Goal: Transaction & Acquisition: Purchase product/service

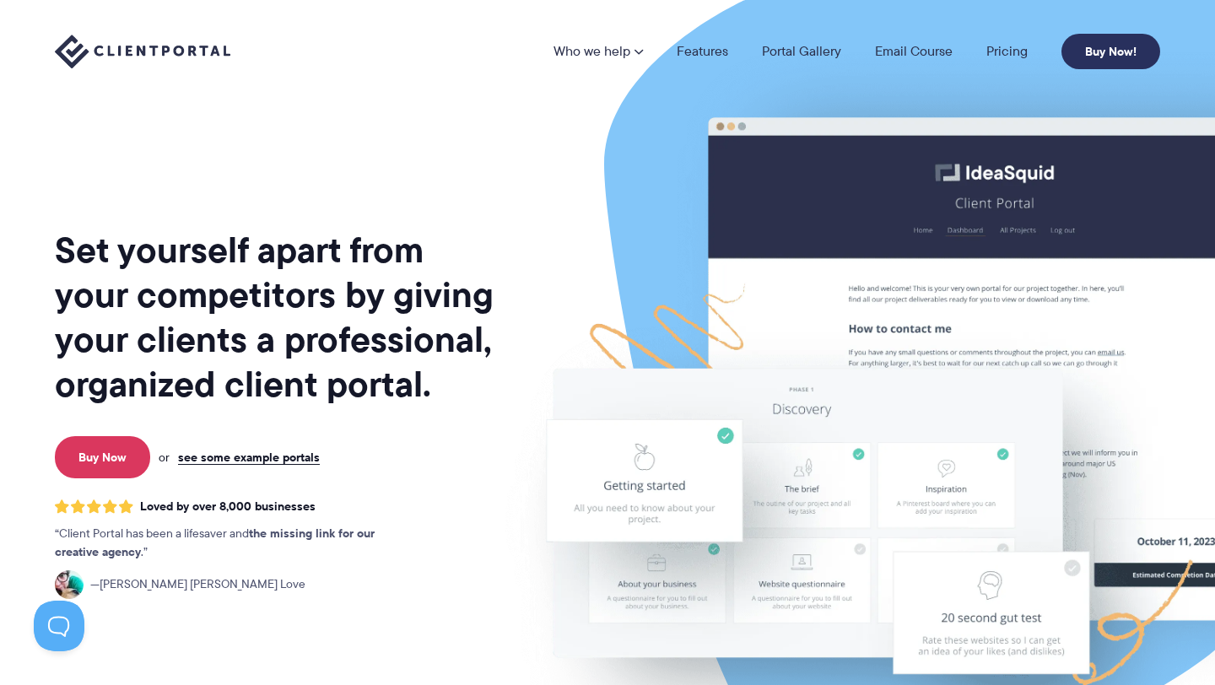
click at [1117, 44] on link "Buy Now!" at bounding box center [1111, 51] width 99 height 35
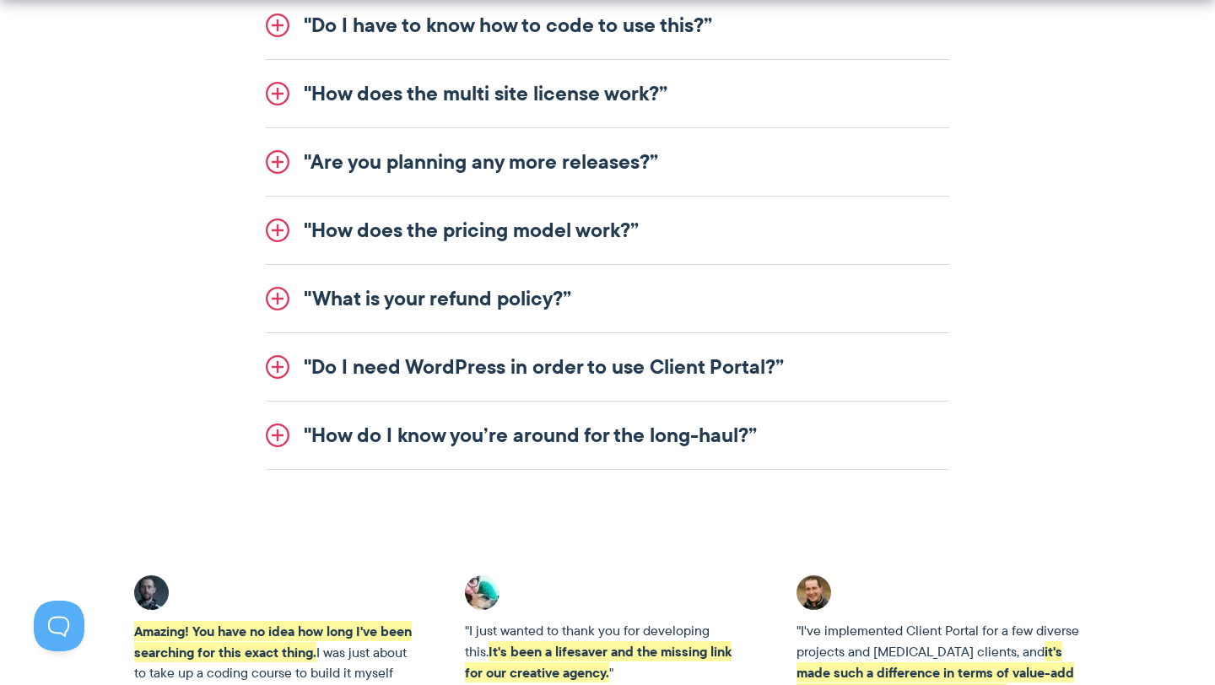
scroll to position [2269, 0]
click at [519, 218] on link ""How does the pricing model work?”" at bounding box center [608, 230] width 684 height 68
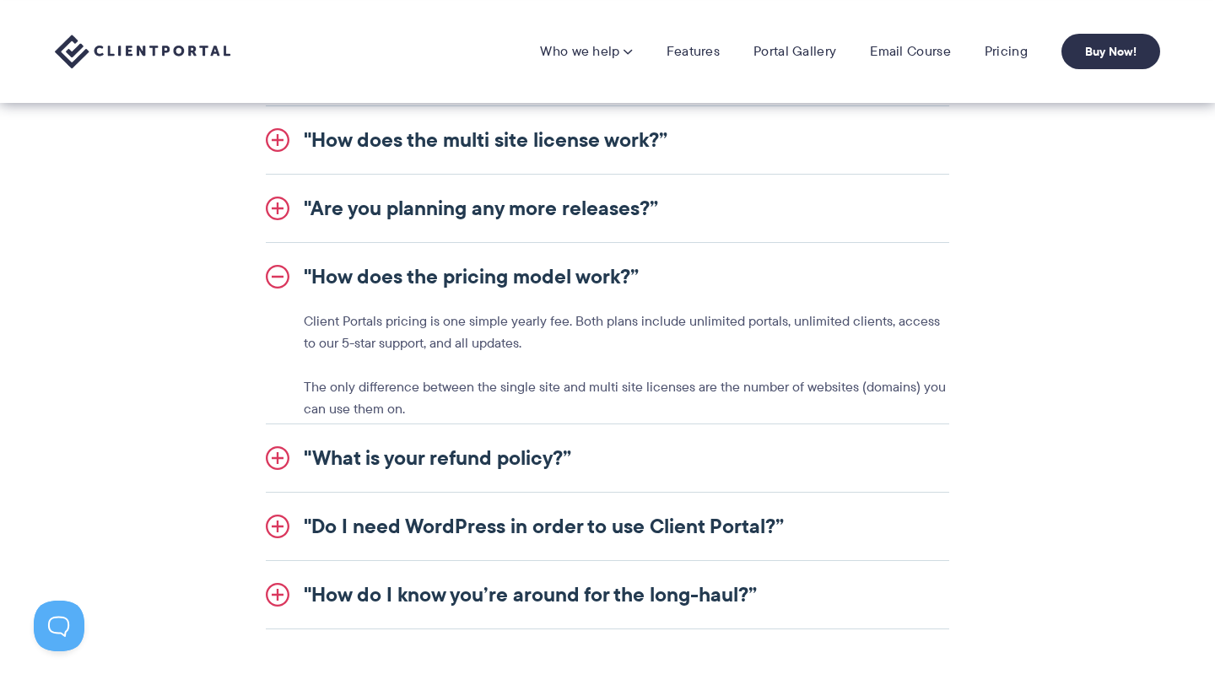
scroll to position [2071, 0]
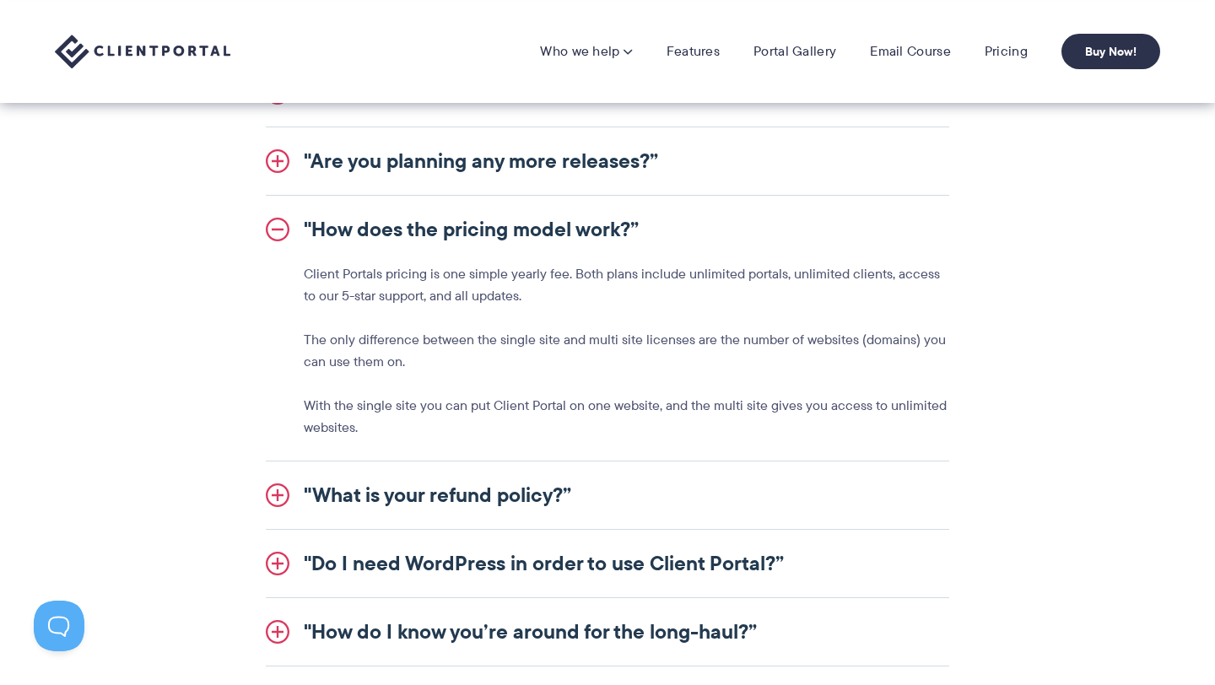
click at [519, 218] on link ""How does the pricing model work?”" at bounding box center [608, 230] width 684 height 68
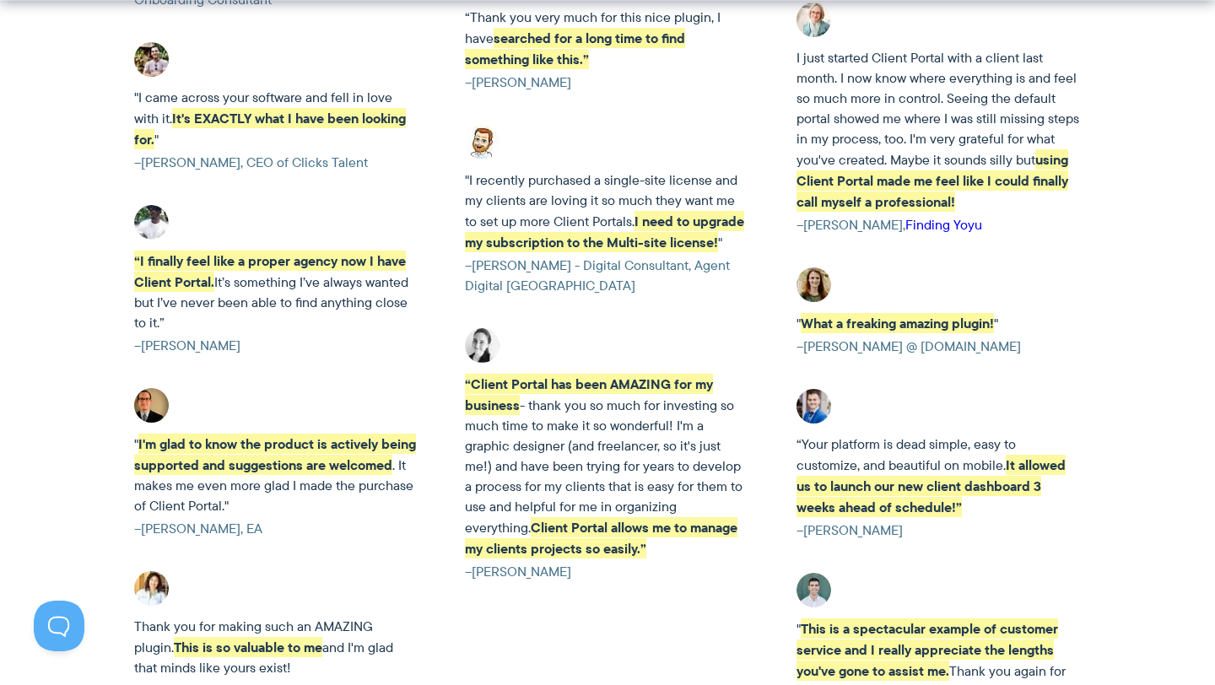
scroll to position [3232, 0]
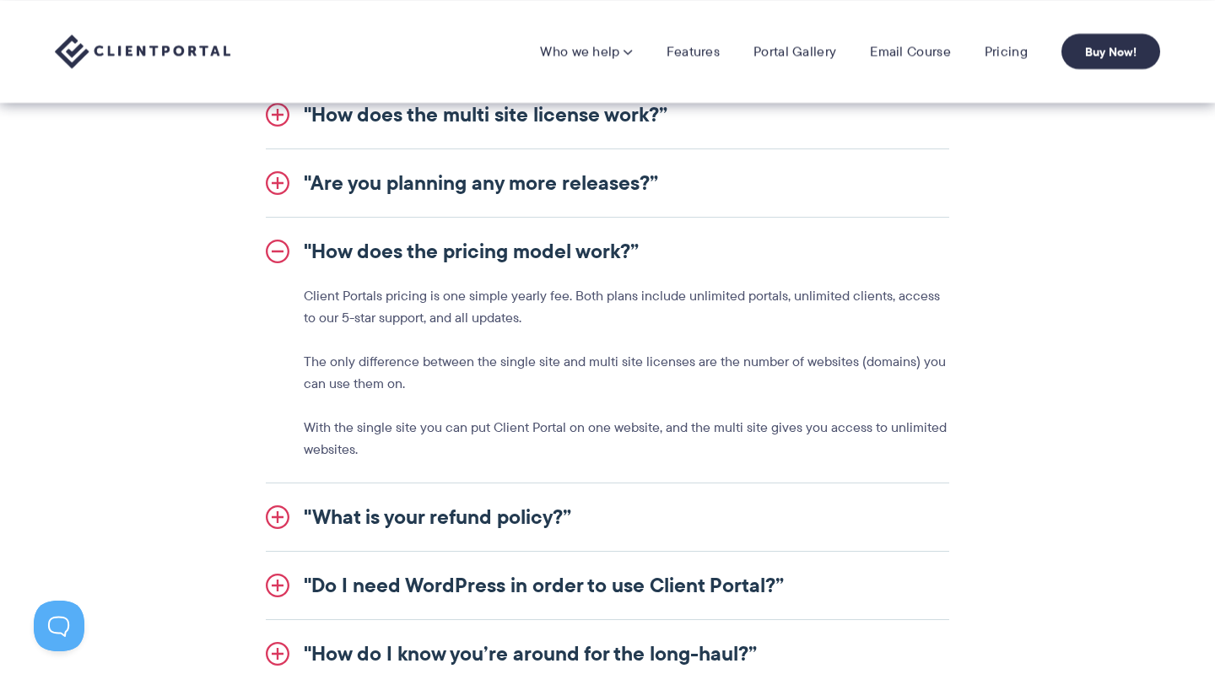
click at [279, 249] on link ""How does the pricing model work?”" at bounding box center [608, 252] width 684 height 68
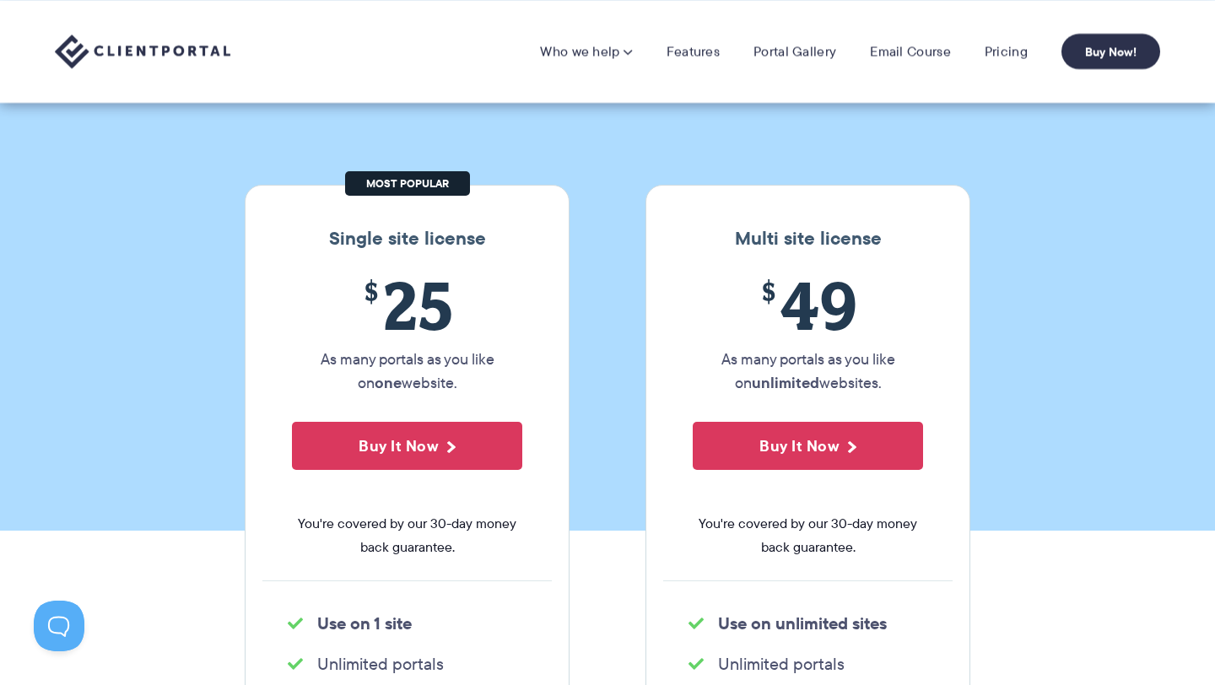
scroll to position [89, 0]
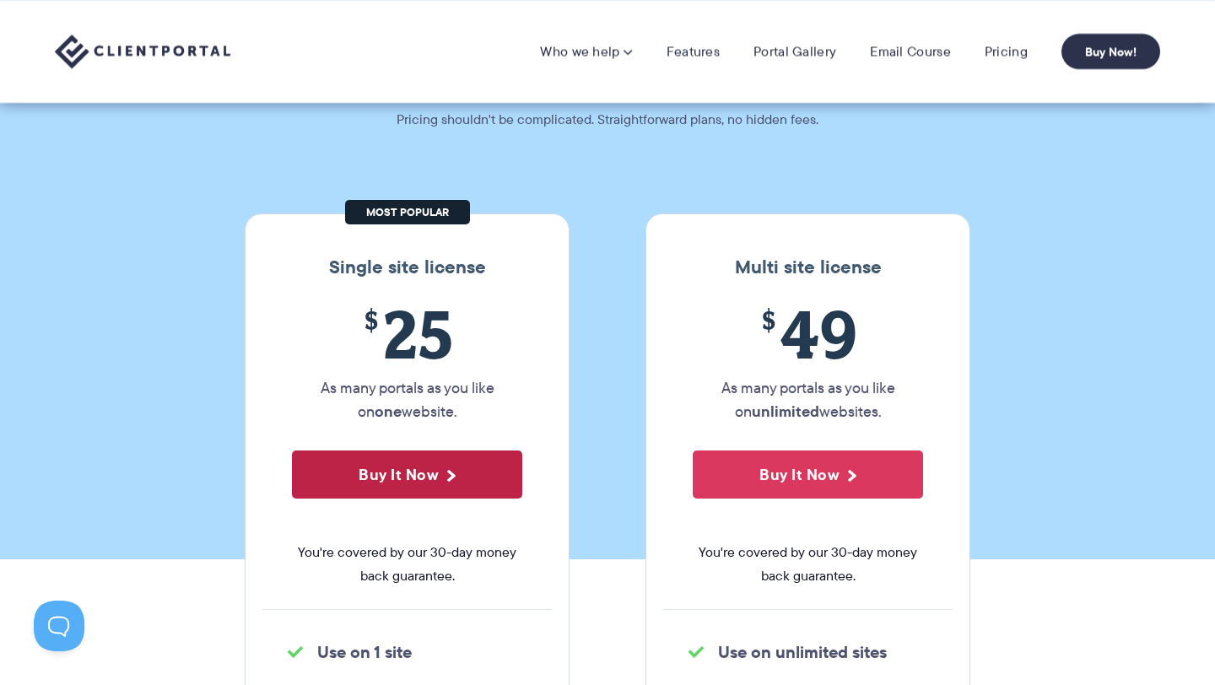
click at [447, 458] on button "Buy It Now" at bounding box center [407, 475] width 230 height 48
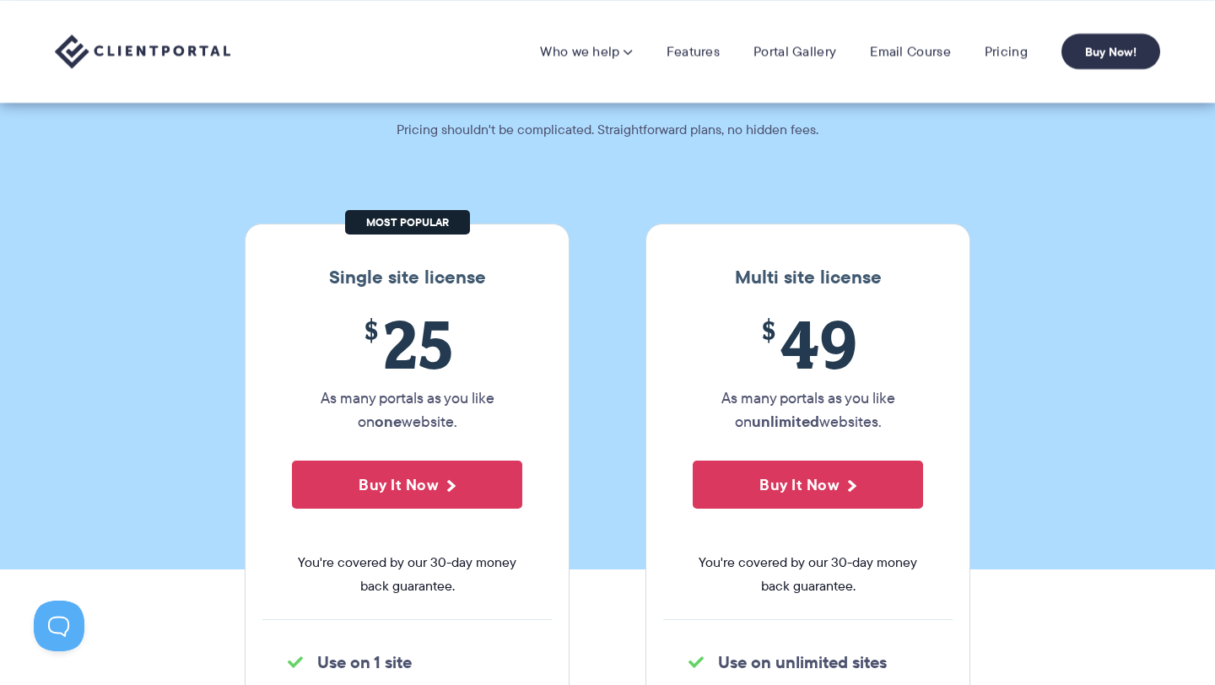
scroll to position [0, 0]
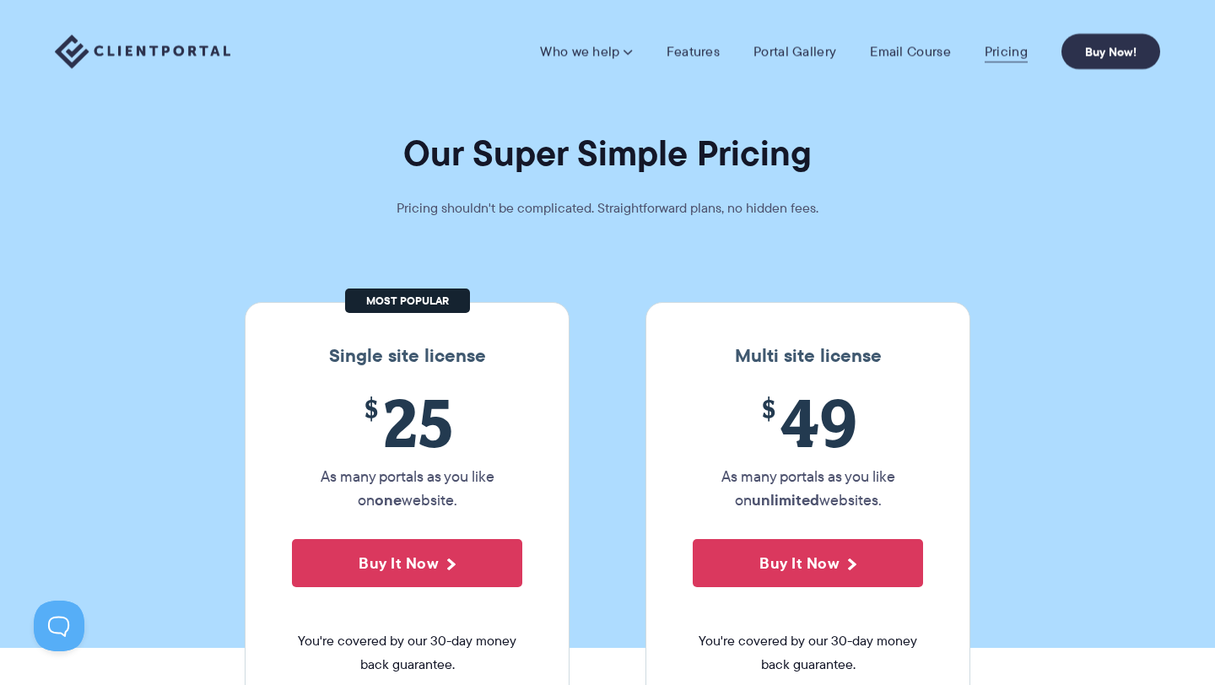
click at [1004, 46] on link "Pricing" at bounding box center [1006, 51] width 43 height 17
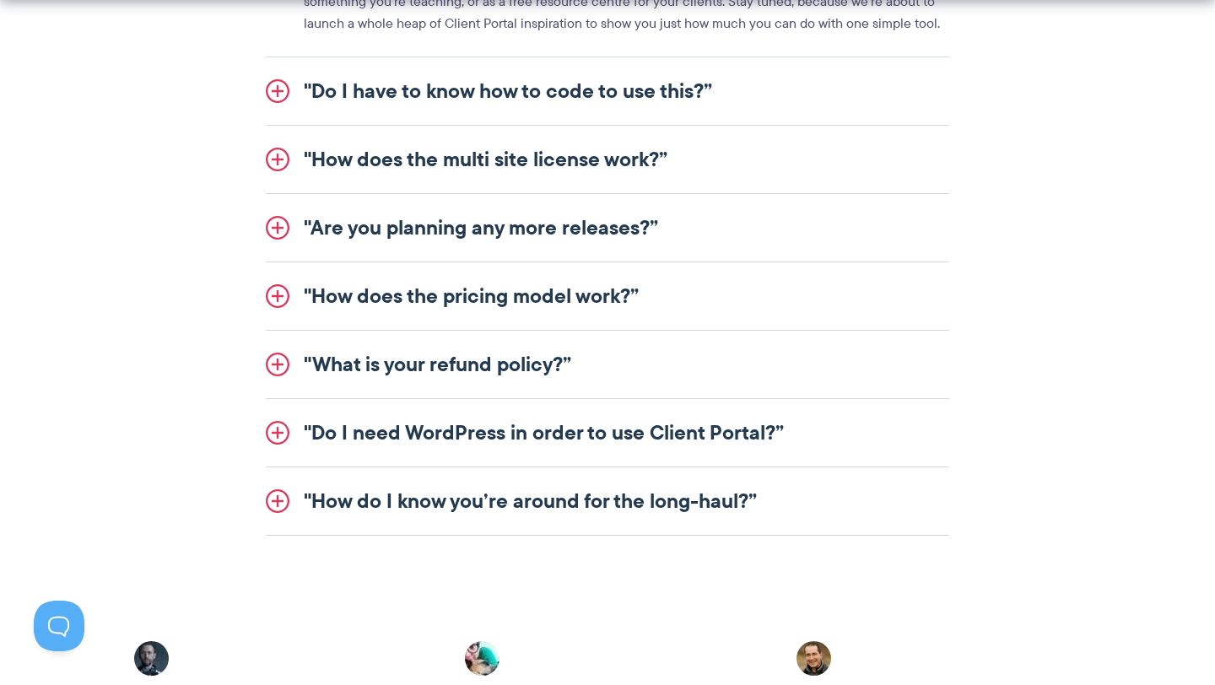
scroll to position [2205, 0]
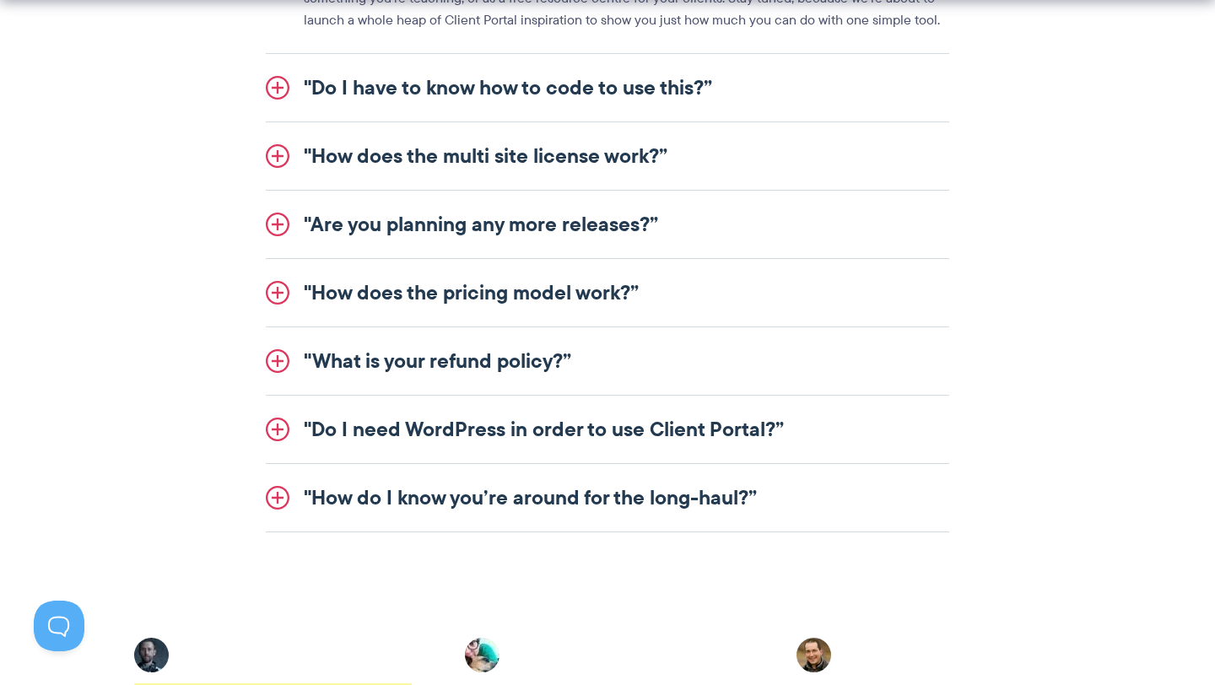
click at [469, 425] on link ""Do I need WordPress in order to use Client Portal?”" at bounding box center [608, 430] width 684 height 68
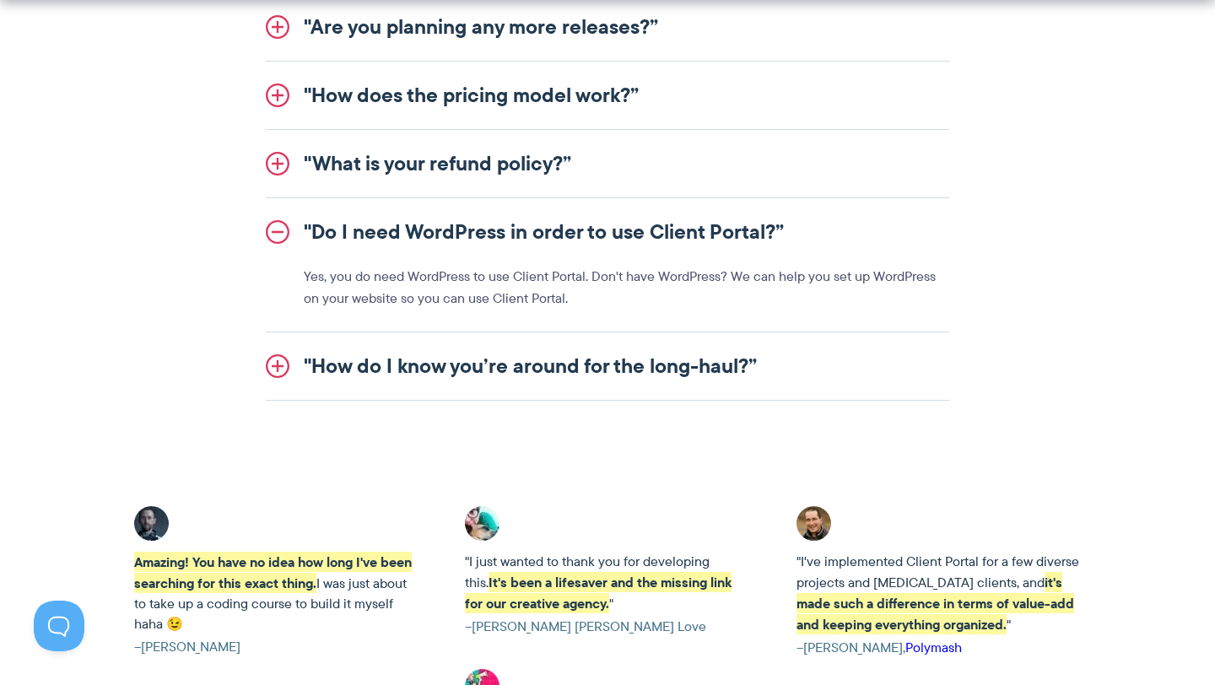
click at [524, 360] on link ""How do I know you’re around for the long-haul?”" at bounding box center [608, 367] width 684 height 68
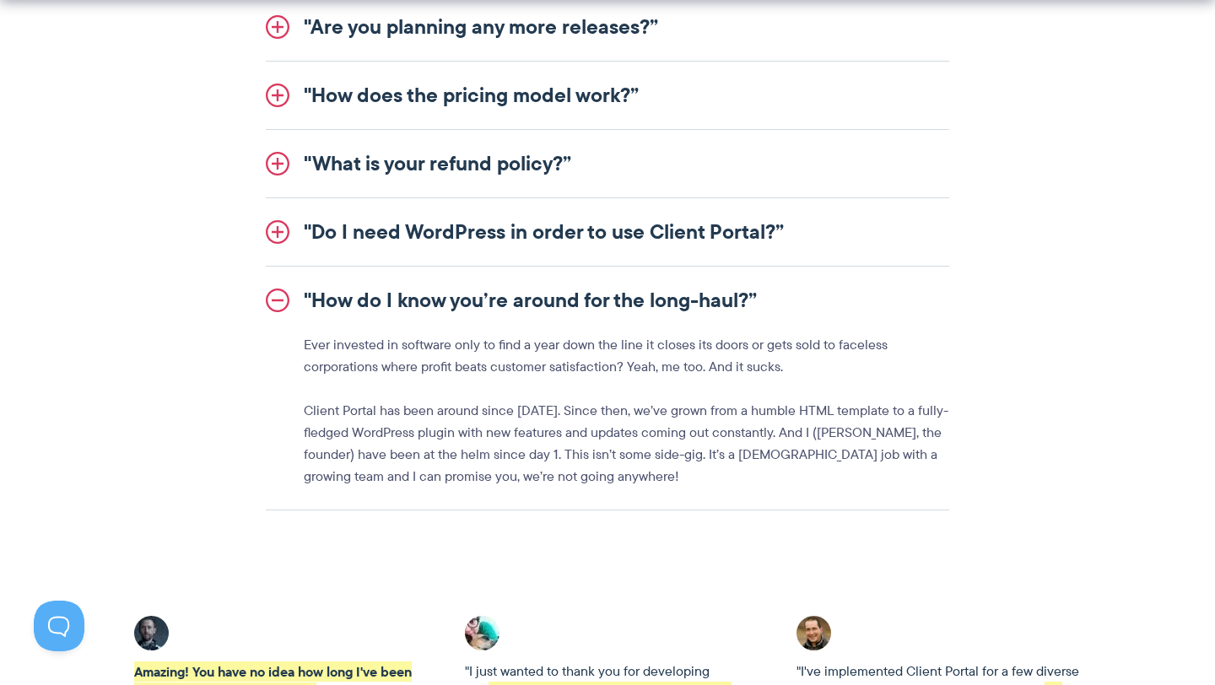
click at [540, 295] on link ""How do I know you’re around for the long-haul?”" at bounding box center [608, 301] width 684 height 68
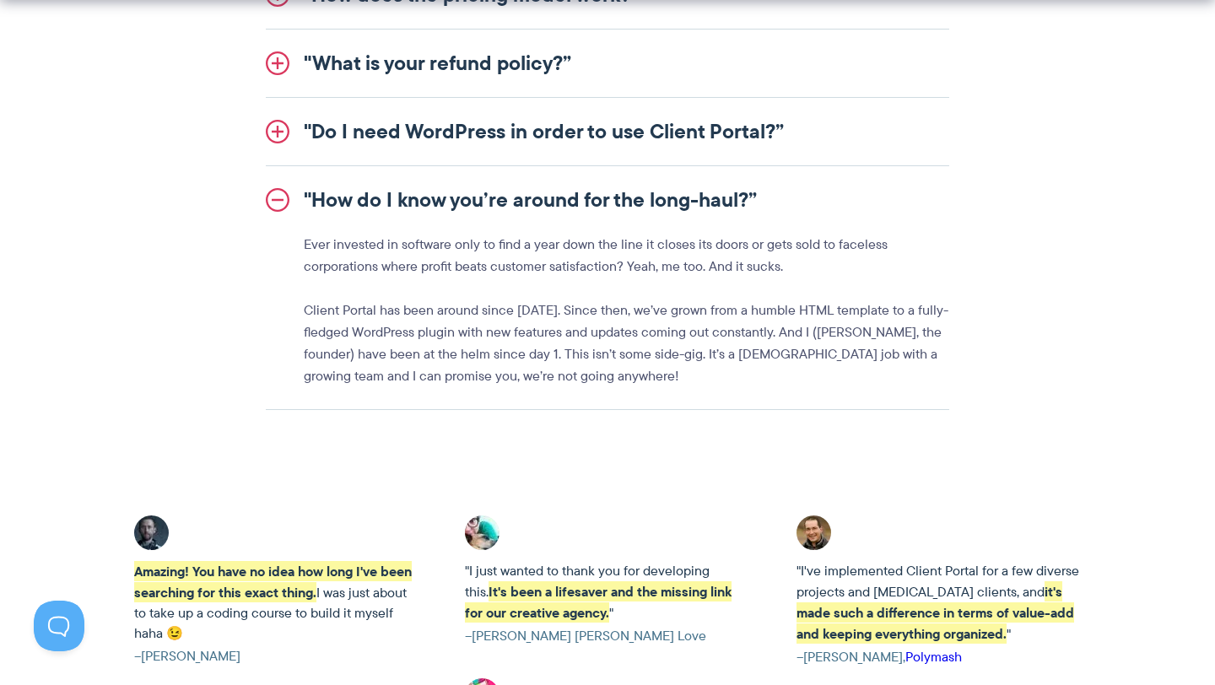
scroll to position [2307, 0]
click at [611, 128] on link ""Do I need WordPress in order to use Client Portal?”" at bounding box center [608, 131] width 684 height 68
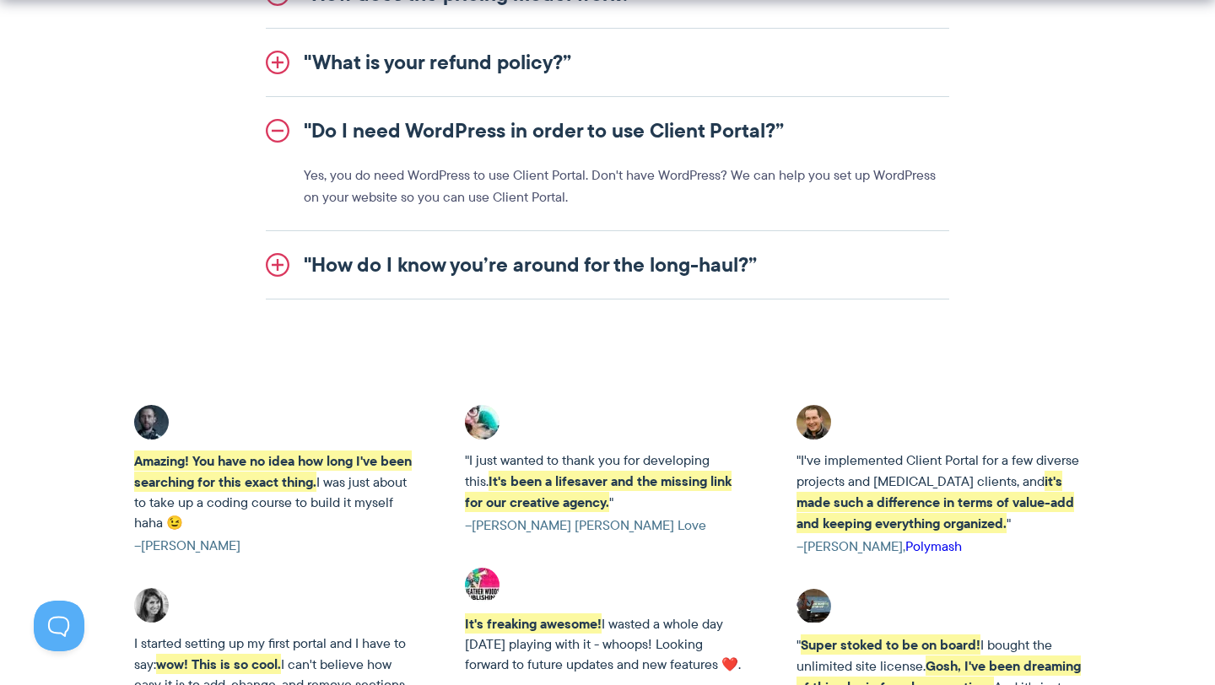
click at [609, 255] on link ""How do I know you’re around for the long-haul?”" at bounding box center [608, 265] width 684 height 68
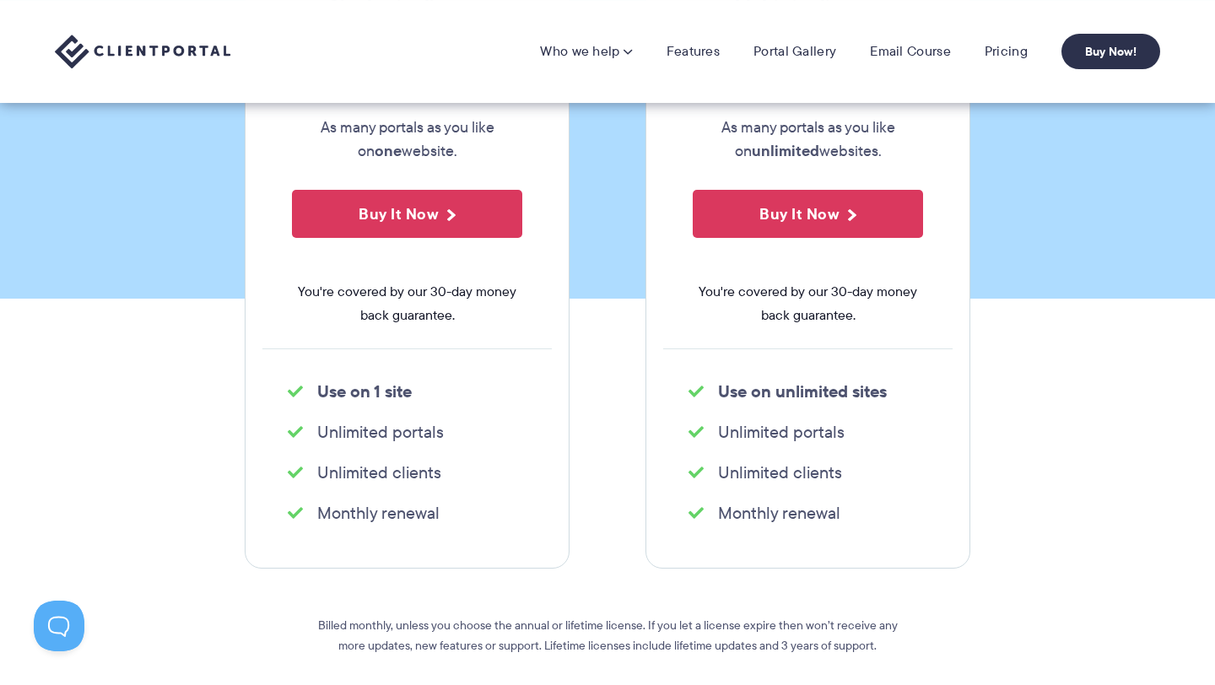
scroll to position [0, 0]
